Goal: Download file/media

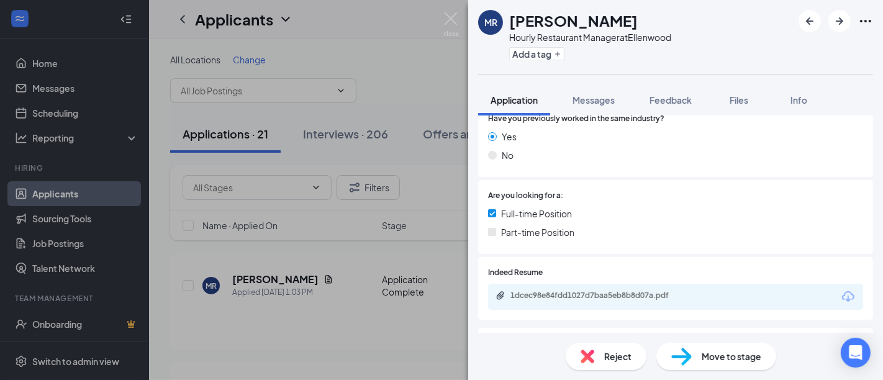
scroll to position [230, 0]
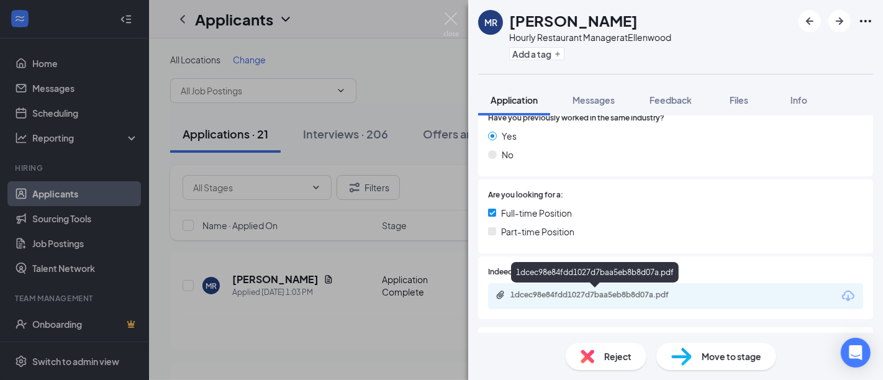
click at [599, 296] on div "1dcec98e84fdd1027d7baa5eb8b8d07a.pdf" at bounding box center [597, 295] width 174 height 10
